Goal: Consume media (video, audio): Consume media (video, audio)

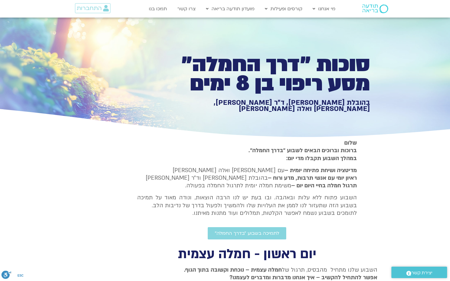
type input "992.52"
type input "2817.733333"
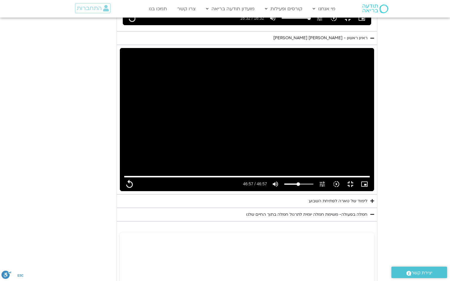
type input "992.52"
type input "2817.733333"
type input "992.52"
type input "2817.733333"
type input "992.52"
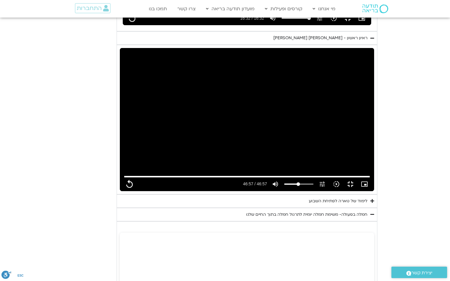
type input "2817.733333"
type input "992.52"
type input "2817.733333"
type input "992.52"
type input "2817.733333"
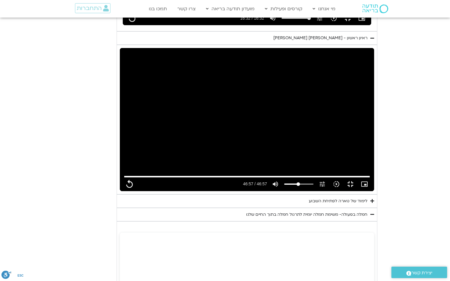
type input "992.52"
type input "2817.733333"
type input "992.52"
type input "2817.733333"
type input "992.52"
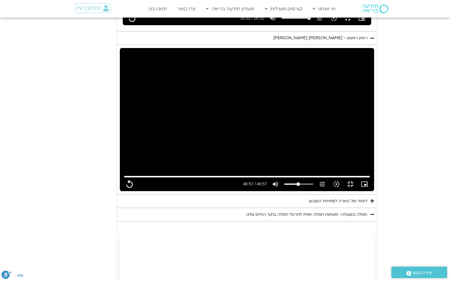
type input "2817.733333"
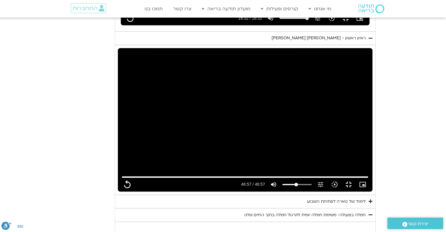
type input "992.52"
type input "2817.733333"
type input "992.52"
type input "2817.733333"
type input "992.52"
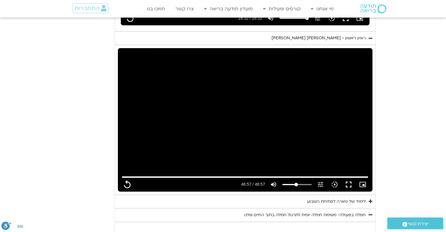
type input "2817.733333"
type input "992.52"
type input "2817.733333"
type input "992.52"
type input "2817.733333"
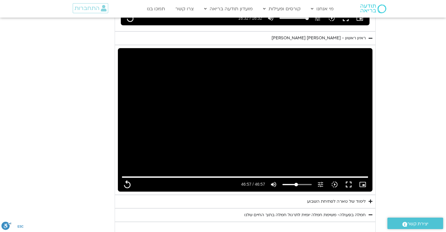
type input "992.52"
type input "2817.733333"
type input "992.52"
type input "2817.733333"
type input "992.52"
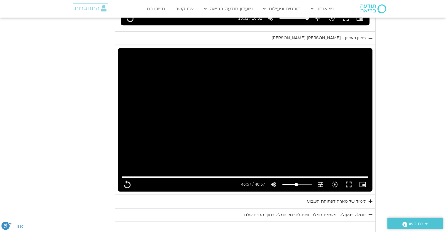
type input "2817.733333"
type input "992.52"
type input "2817.733333"
type input "992.52"
type input "2817.733333"
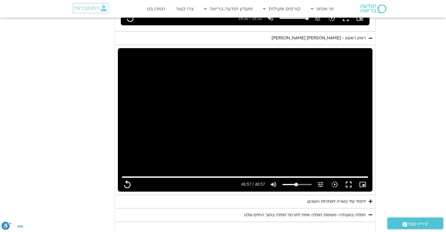
type input "992.52"
type input "2817.733333"
type input "992.52"
type input "2817.733333"
type input "992.52"
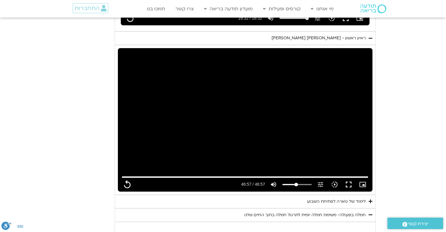
type input "2817.733333"
type input "992.52"
type input "2817.733333"
type input "992.52"
type input "2817.733333"
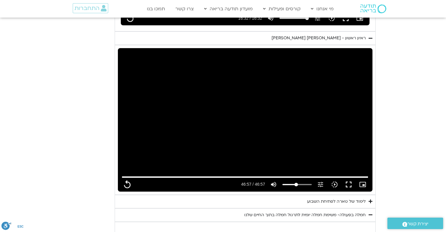
type input "992.52"
type input "2817.733333"
type input "992.52"
type input "2817.733333"
type input "992.52"
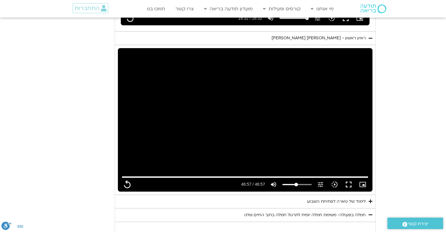
type input "2817.733333"
type input "992.52"
type input "2817.733333"
type input "992.52"
type input "2817.733333"
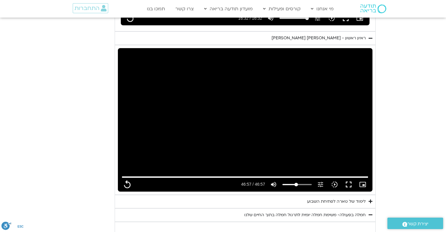
type input "992.52"
type input "2817.733333"
type input "992.52"
type input "2817.733333"
type input "992.52"
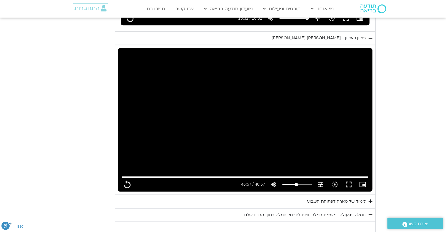
type input "2817.733333"
type input "992.52"
type input "2817.733333"
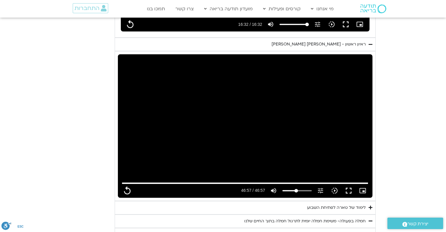
scroll to position [440, 0]
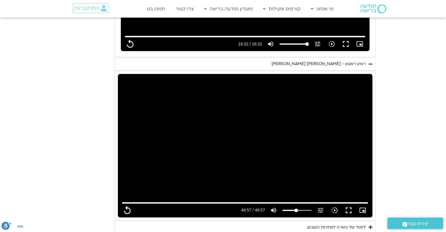
type input "992.52"
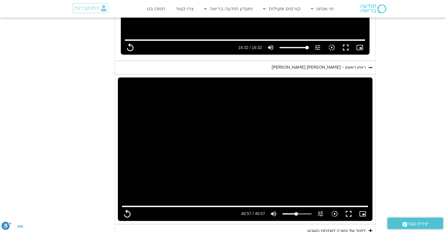
type input "2817.733333"
type input "992.52"
type input "2817.733333"
type input "992.52"
type input "2817.733333"
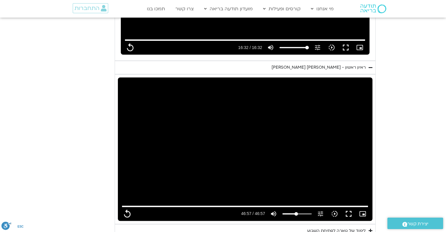
type input "992.52"
type input "2817.733333"
type input "992.52"
type input "2817.733333"
type input "992.52"
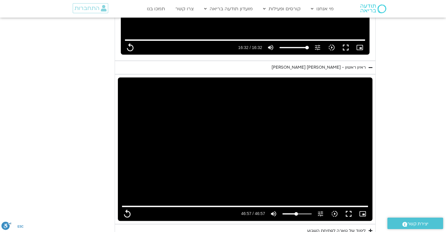
type input "2817.733333"
type input "992.52"
type input "2817.733333"
type input "992.52"
type input "2817.733333"
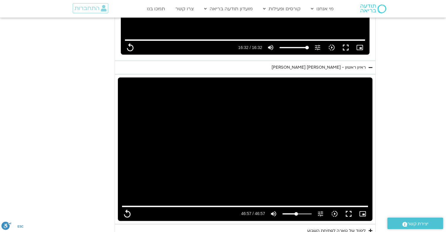
type input "992.52"
type input "2817.733333"
type input "992.52"
type input "2817.733333"
type input "992.52"
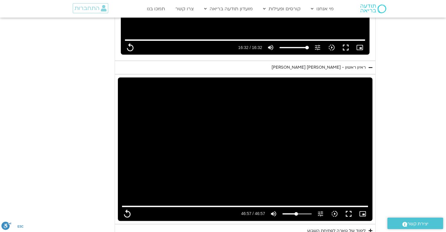
type input "2817.733333"
type input "992.52"
type input "2817.733333"
type input "992.52"
type input "2817.733333"
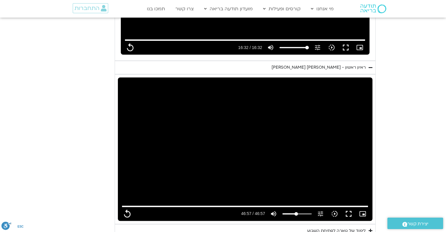
type input "992.52"
type input "2817.733333"
type input "992.52"
type input "2817.733333"
type input "992.52"
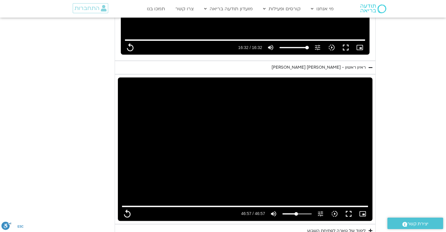
type input "2817.733333"
type input "992.52"
type input "2817.733333"
type input "992.52"
type input "2817.733333"
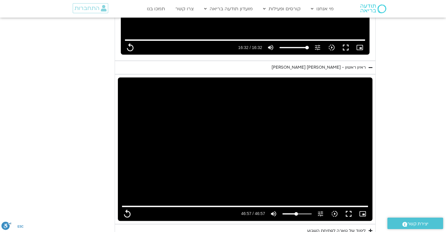
type input "992.52"
type input "2817.733333"
type input "992.52"
type input "2817.733333"
type input "992.52"
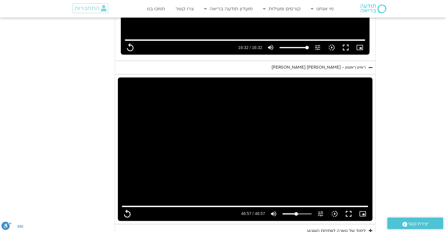
type input "2817.733333"
type input "992.52"
type input "2817.733333"
type input "992.52"
type input "2817.733333"
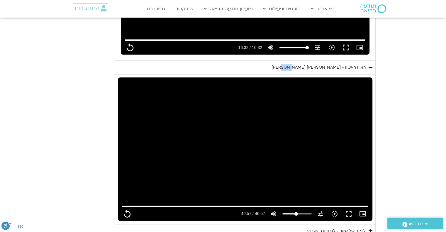
type input "992.52"
type input "2817.733333"
type input "992.52"
type input "2817.733333"
type input "992.52"
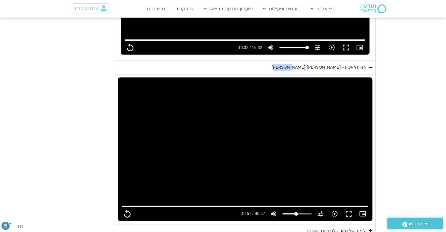
type input "2817.733333"
type input "992.52"
type input "2817.733333"
type input "992.52"
type input "2817.733333"
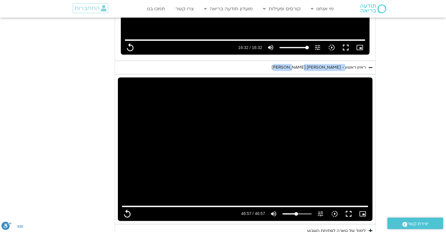
type input "992.52"
type input "2817.733333"
type input "992.52"
type input "2817.733333"
type input "992.52"
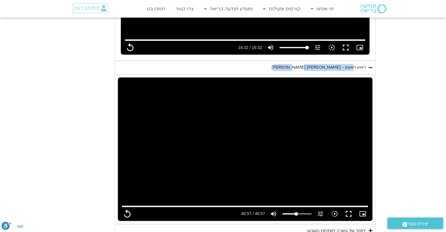
type input "2817.733333"
type input "992.52"
type input "2817.733333"
type input "992.52"
type input "2817.733333"
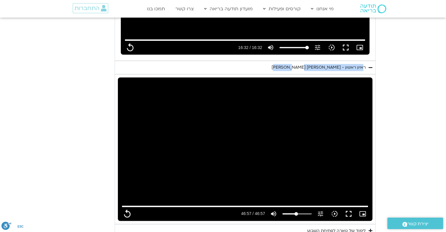
type input "992.52"
type input "2817.733333"
type input "992.52"
type input "2817.733333"
type input "992.52"
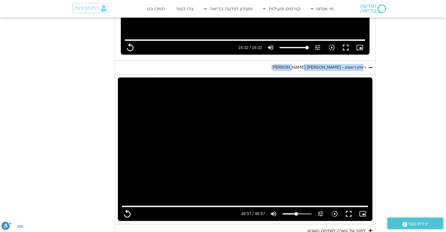
type input "2817.733333"
drag, startPoint x: 297, startPoint y: 68, endPoint x: 364, endPoint y: 66, distance: 66.9
click at [364, 66] on div "ראיון ראשון - [PERSON_NAME] [PERSON_NAME]" at bounding box center [318, 67] width 94 height 7
type input "992.52"
type input "2817.733333"
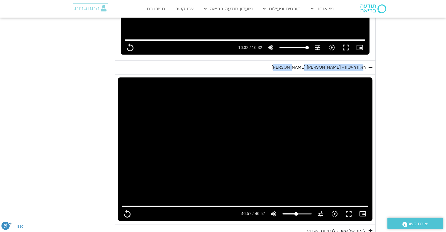
type input "992.52"
type input "2817.733333"
type input "992.52"
type input "2817.733333"
type input "992.52"
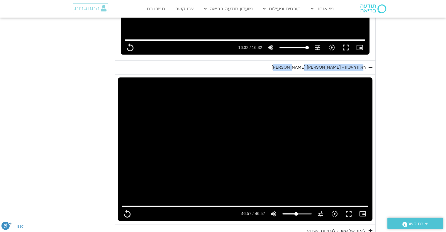
type input "2817.733333"
type input "992.52"
type input "2817.733333"
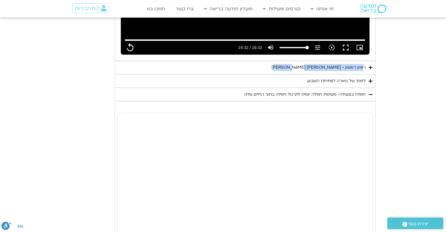
type input "992.52"
type input "2817.733333"
type input "992.52"
type input "2817.733333"
type input "992.52"
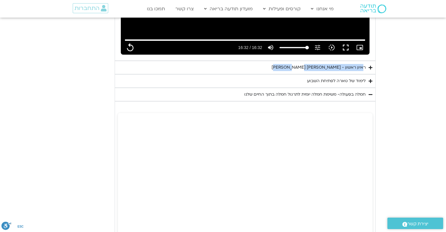
type input "2817.733333"
type input "992.52"
type input "2817.733333"
type input "992.52"
type input "2817.733333"
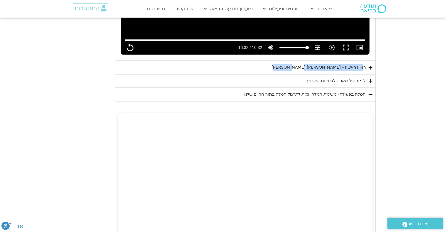
type input "992.52"
type input "2817.733333"
type input "992.52"
type input "2817.733333"
type input "992.52"
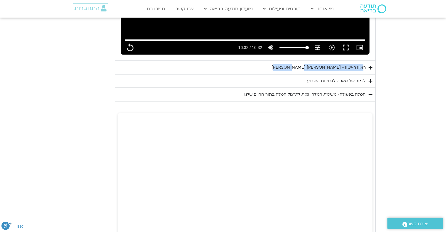
type input "2817.733333"
type input "992.52"
type input "2817.733333"
type input "992.52"
type input "2817.733333"
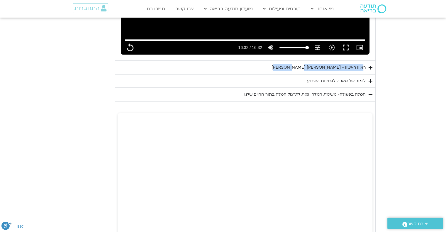
type input "992.52"
type input "2817.733333"
type input "992.52"
type input "2817.733333"
type input "992.52"
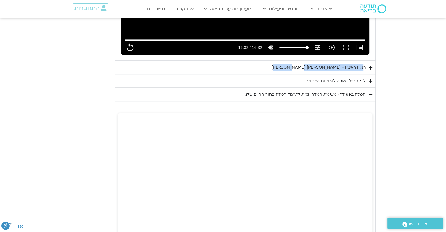
type input "2817.733333"
copy div "ראיון ראשון - [PERSON_NAME] [PERSON_NAME]"
type input "992.52"
type input "2817.733333"
type input "992.52"
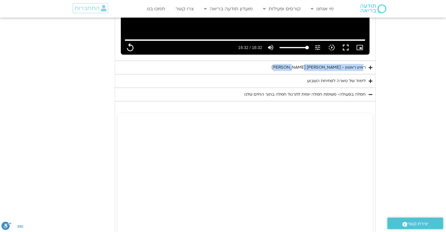
type input "2817.733333"
type input "992.52"
type input "2817.733333"
type input "992.52"
type input "2817.733333"
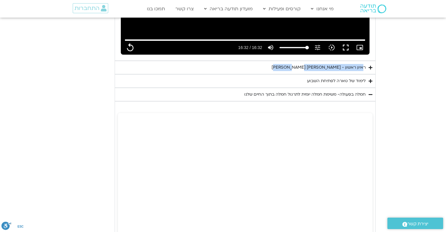
type input "992.52"
type input "2817.733333"
type input "992.52"
type input "2817.733333"
type input "992.52"
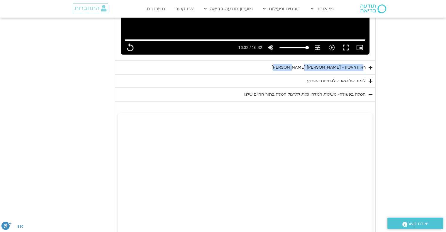
type input "2817.733333"
type input "992.52"
type input "2817.733333"
type input "992.52"
type input "2817.733333"
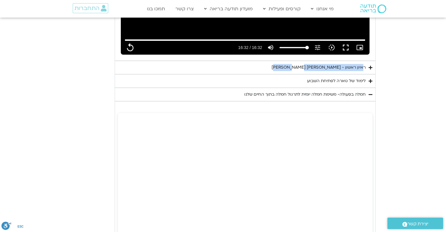
type input "992.52"
type input "2817.733333"
type input "992.52"
type input "2817.733333"
type input "992.52"
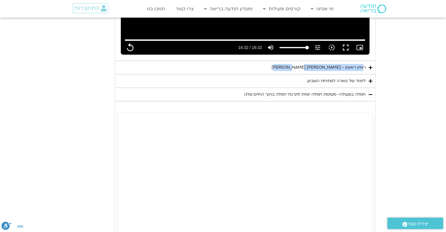
type input "2817.733333"
type input "992.52"
type input "2817.733333"
click at [379, 77] on section "יום ראשון - חמלה עצמית השבוע שלנו מתחיל מהבסיס, תרגול של חמלה עצמית – נוכחת וקש…" at bounding box center [223, 145] width 446 height 672
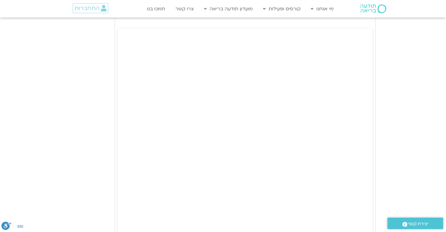
scroll to position [528, 0]
